Goal: Transaction & Acquisition: Purchase product/service

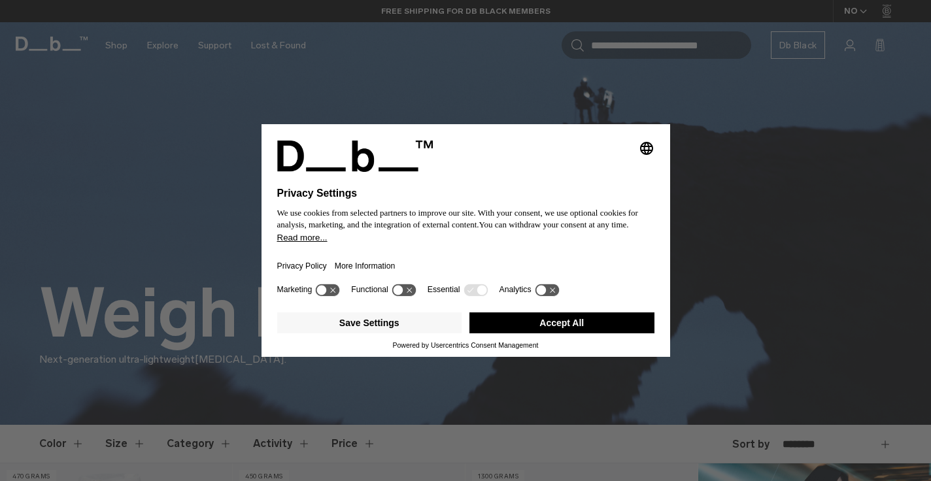
click at [546, 324] on button "Accept All" at bounding box center [562, 323] width 185 height 21
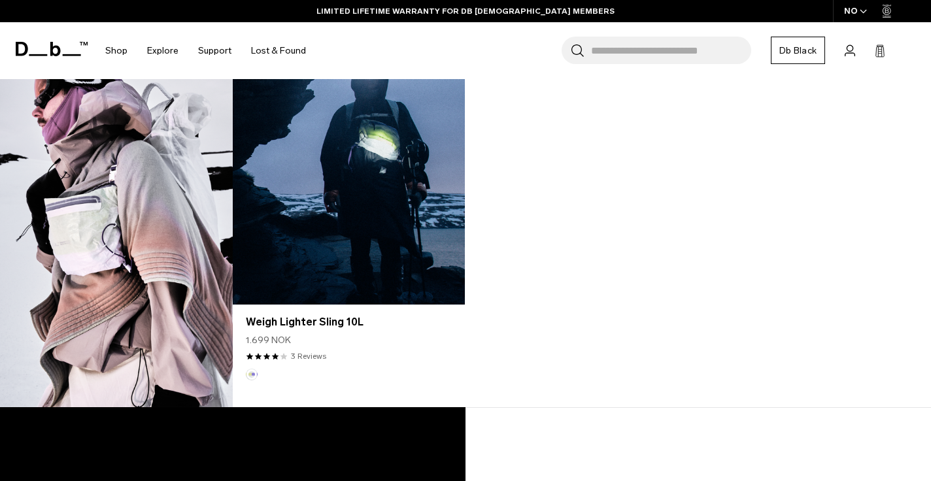
scroll to position [1510, 0]
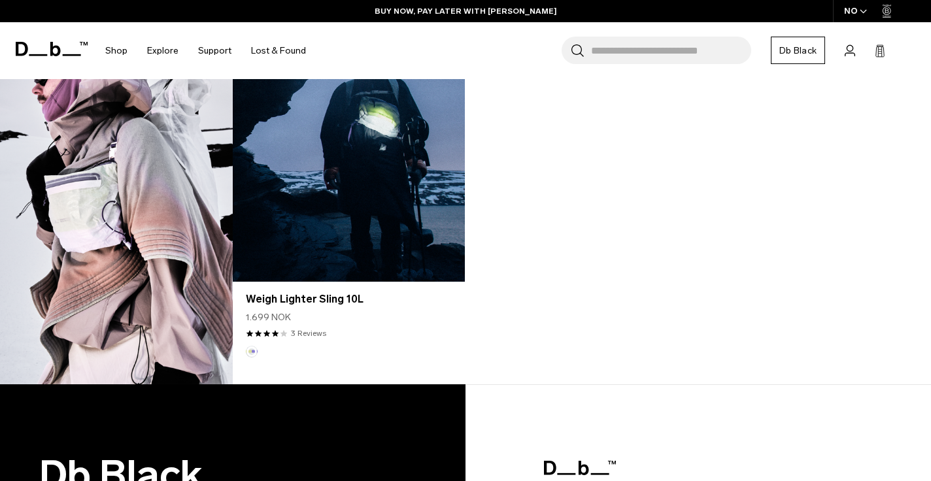
click at [324, 224] on link "Weigh Lighter Sling 10L" at bounding box center [349, 153] width 232 height 258
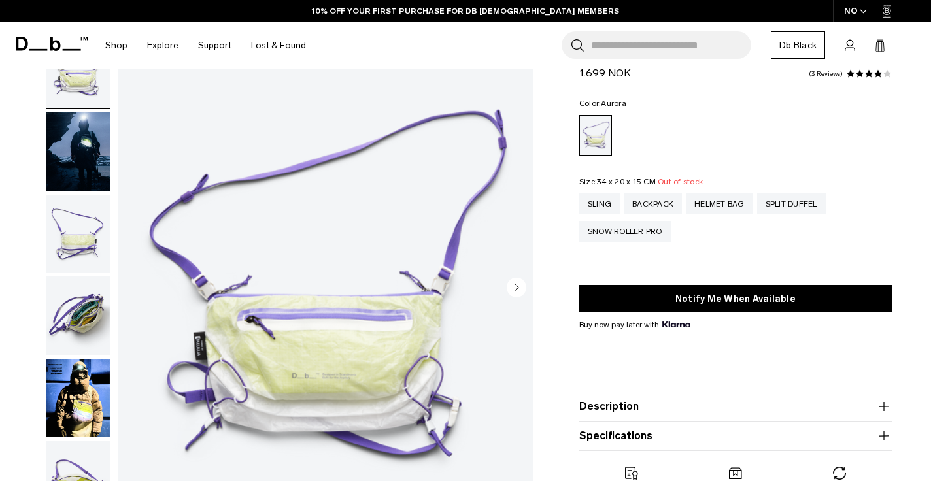
scroll to position [61, 0]
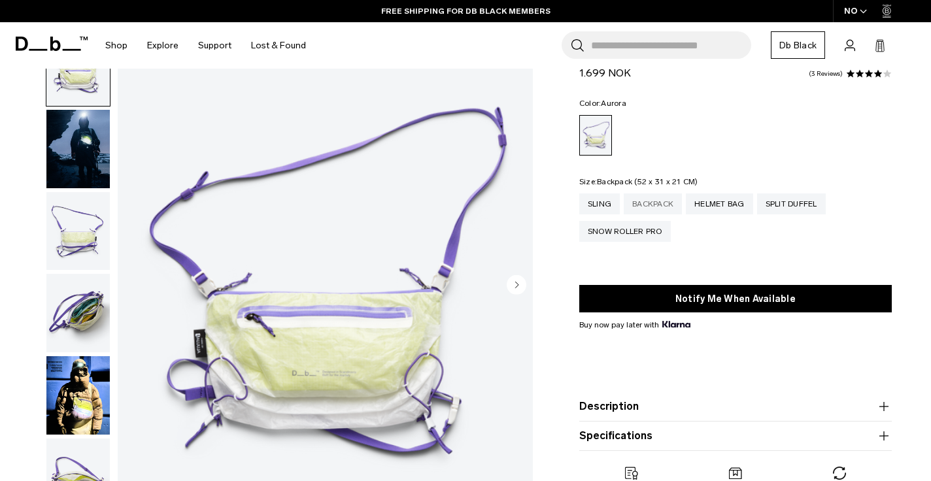
click at [652, 204] on div "Backpack" at bounding box center [653, 204] width 58 height 21
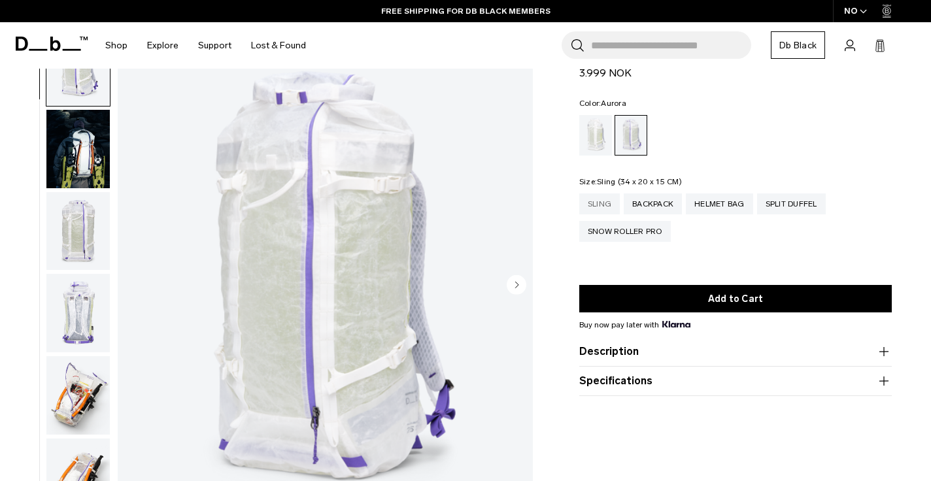
click at [603, 201] on div "Sling" at bounding box center [599, 204] width 41 height 21
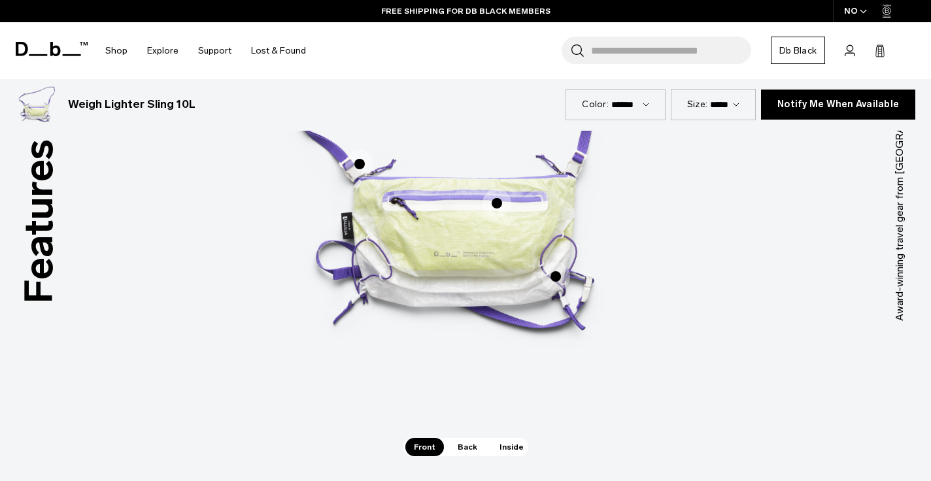
scroll to position [135, 0]
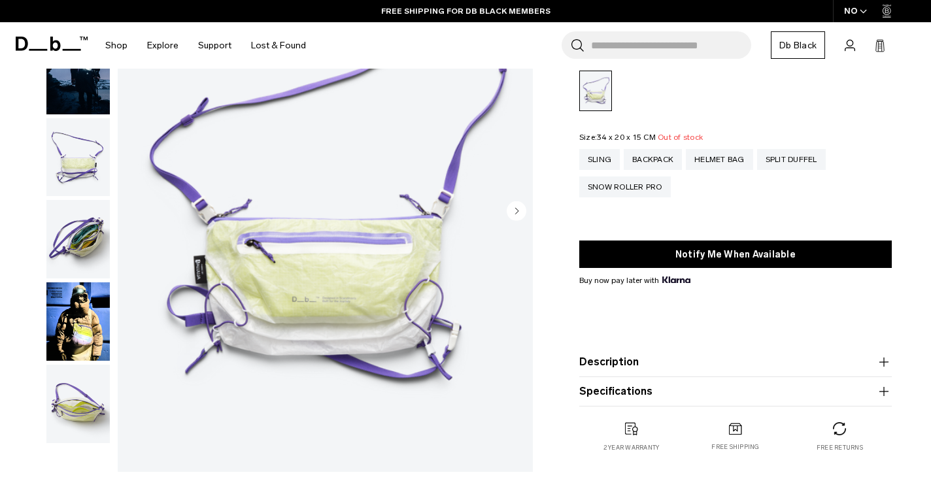
click at [519, 209] on circle "Next slide" at bounding box center [517, 211] width 20 height 20
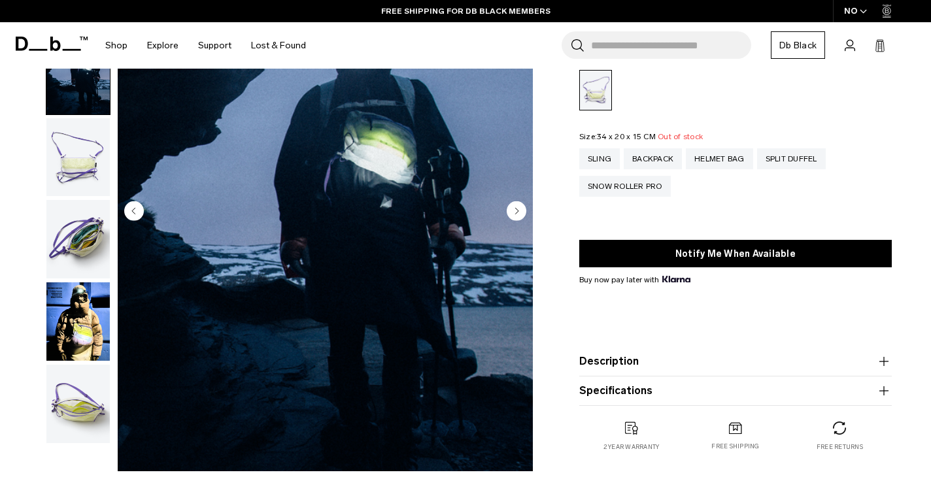
click at [519, 209] on circle "Next slide" at bounding box center [517, 211] width 20 height 20
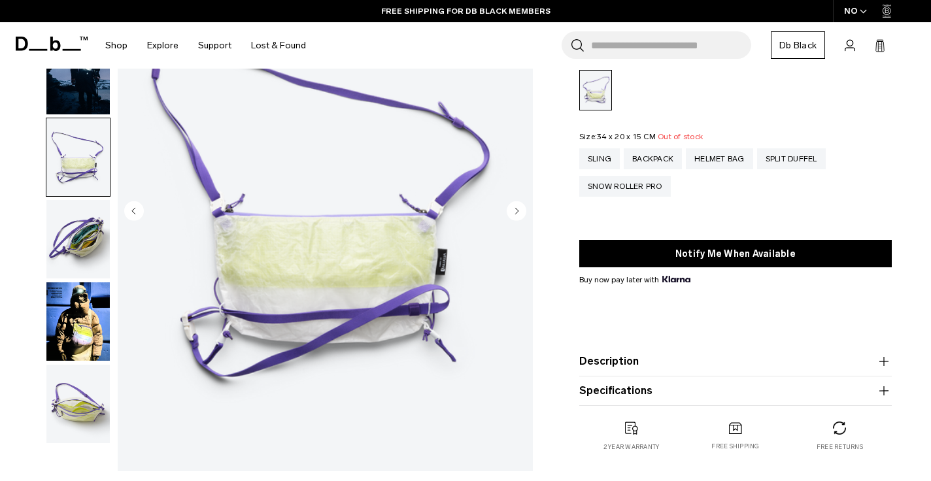
click at [519, 209] on circle "Next slide" at bounding box center [517, 211] width 20 height 20
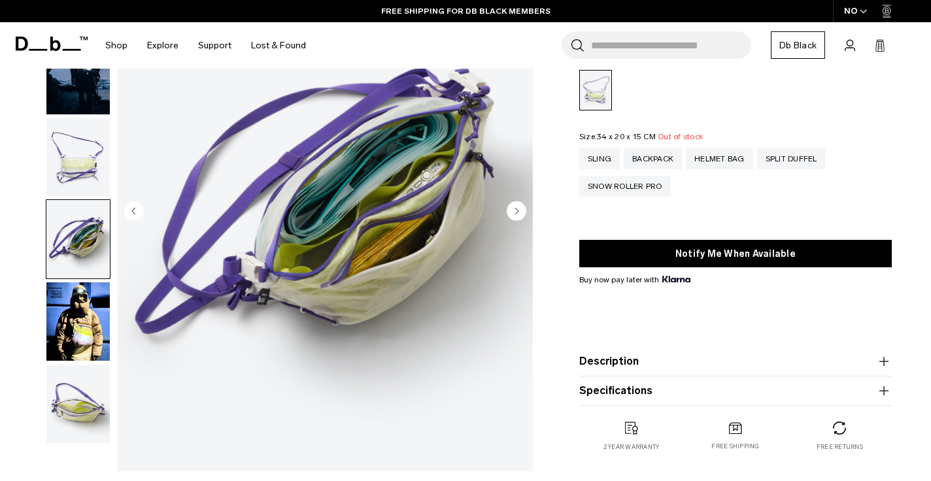
click at [519, 209] on circle "Next slide" at bounding box center [517, 211] width 20 height 20
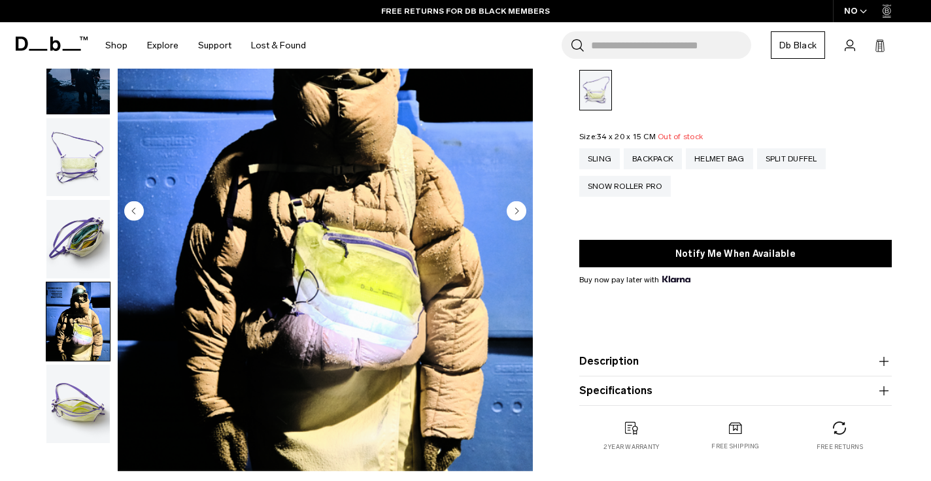
click at [519, 209] on circle "Next slide" at bounding box center [517, 211] width 20 height 20
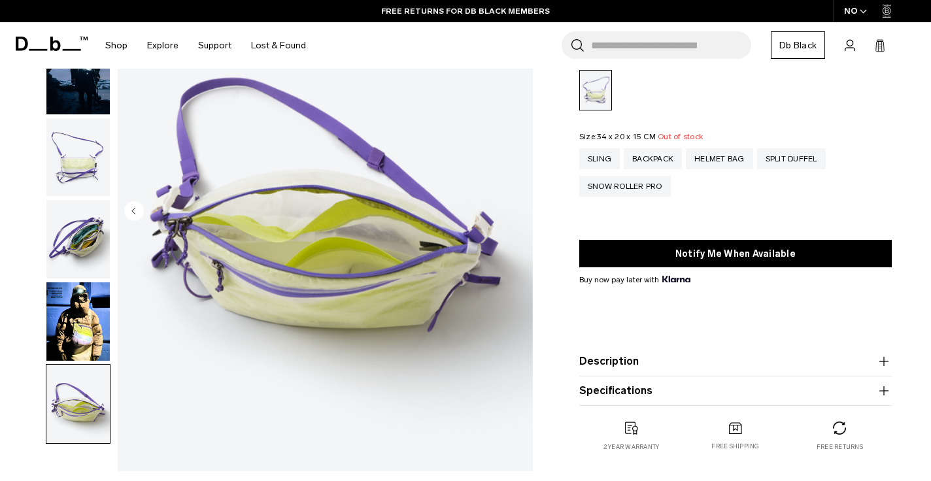
click at [519, 209] on img "6 / 6" at bounding box center [325, 212] width 415 height 519
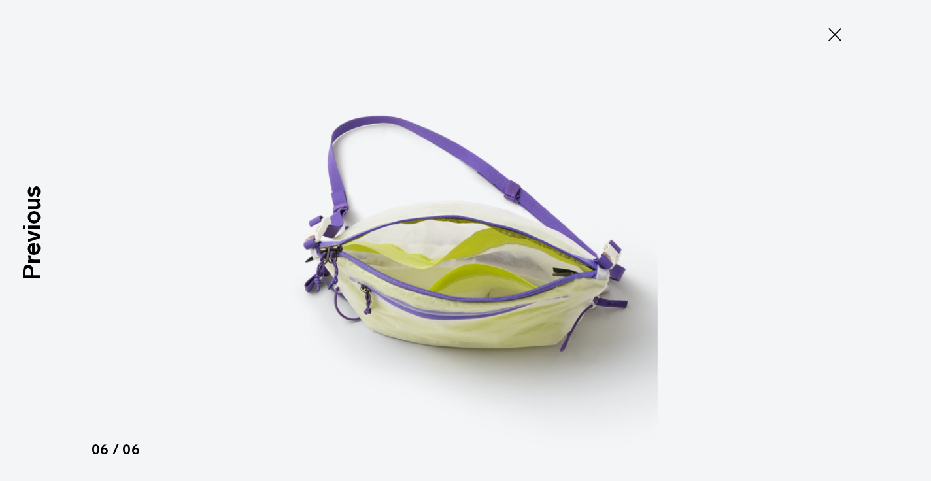
click at [519, 209] on img at bounding box center [465, 240] width 589 height 481
click at [852, 44] on button "Close" at bounding box center [834, 34] width 43 height 27
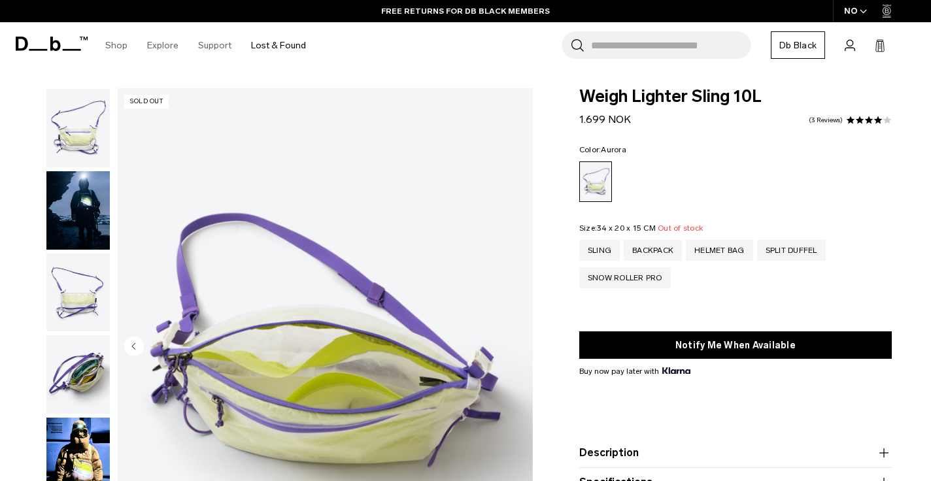
scroll to position [0, 0]
click at [58, 45] on icon at bounding box center [55, 44] width 10 height 14
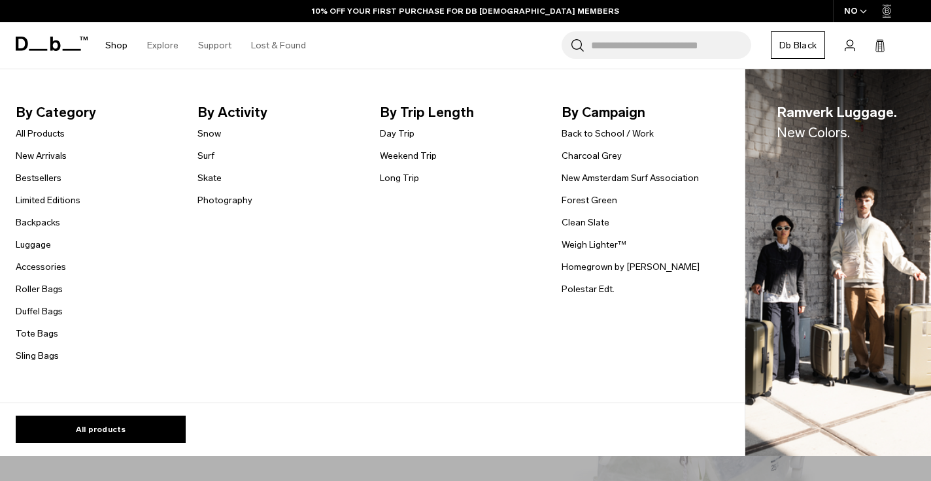
click at [120, 43] on link "Shop" at bounding box center [116, 45] width 22 height 46
click at [48, 131] on link "All Products" at bounding box center [40, 134] width 49 height 14
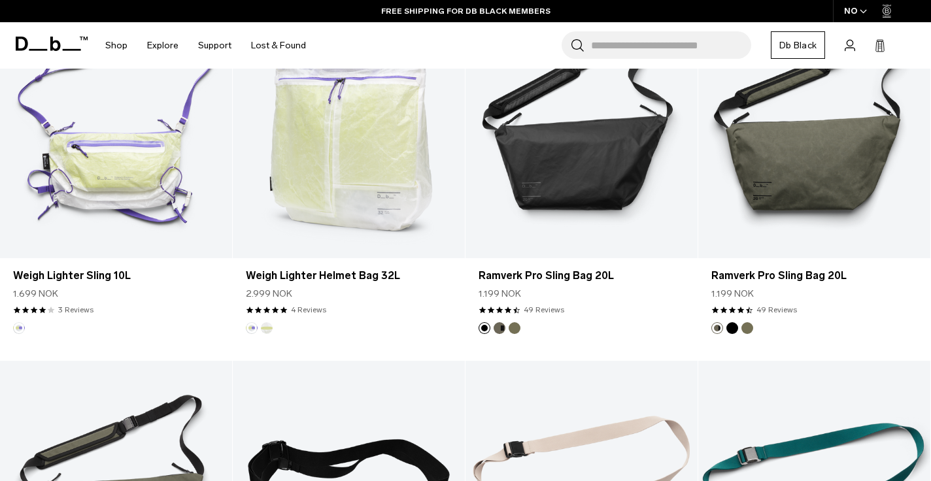
scroll to position [535, 0]
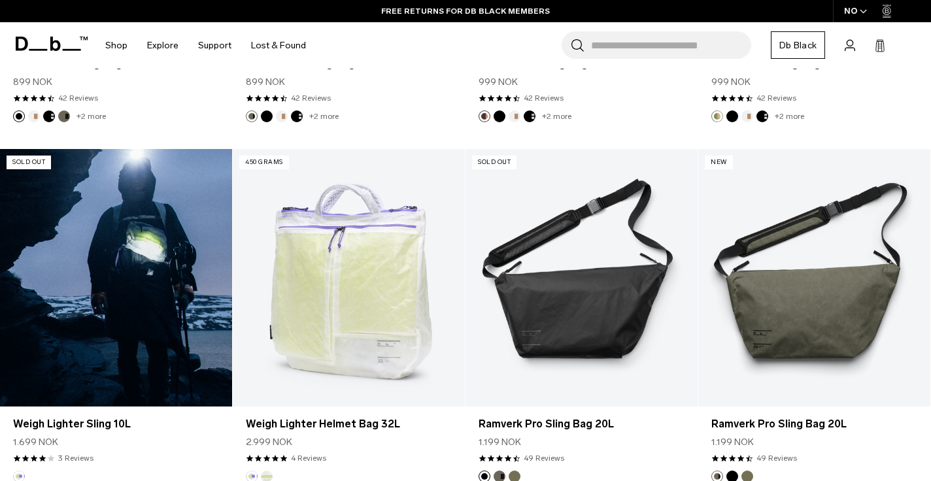
click at [101, 276] on link "Weigh Lighter Sling 10L" at bounding box center [116, 278] width 232 height 258
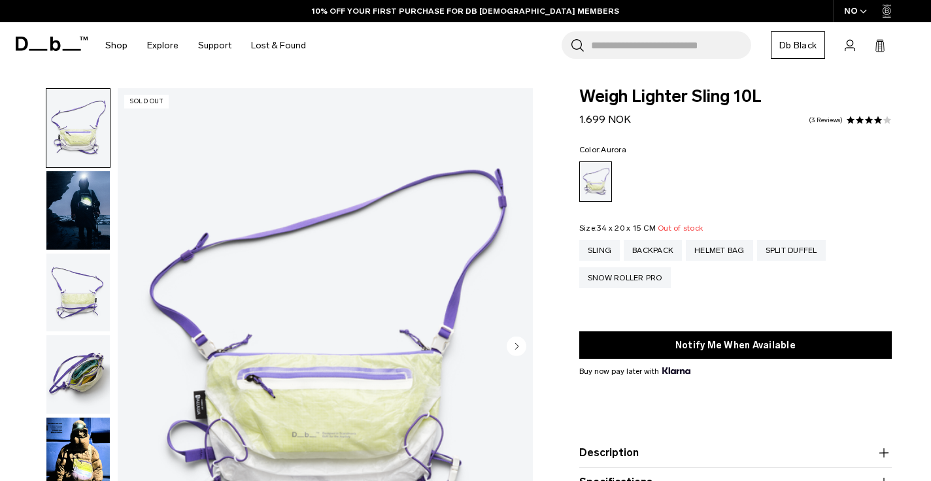
scroll to position [18, 0]
